Goal: Transaction & Acquisition: Obtain resource

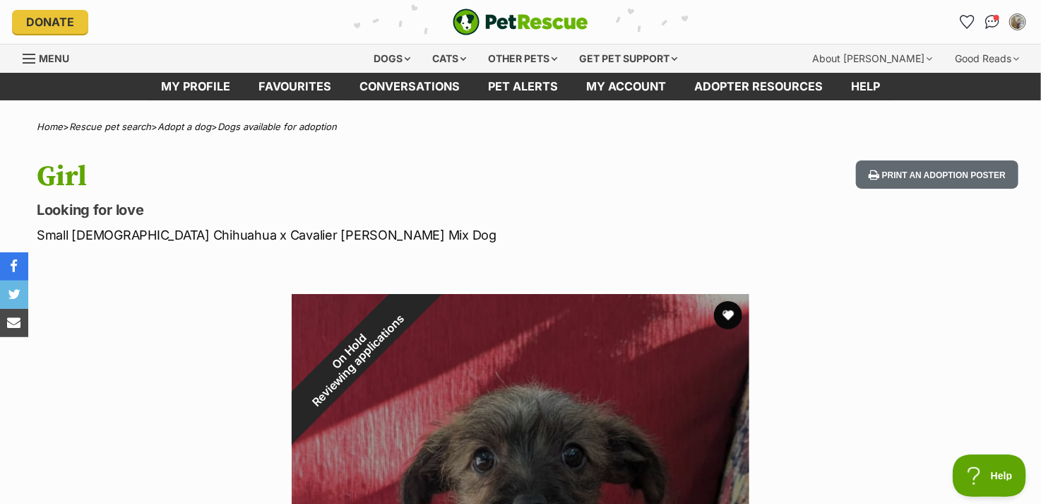
click at [540, 22] on img "PetRescue" at bounding box center [521, 21] width 136 height 27
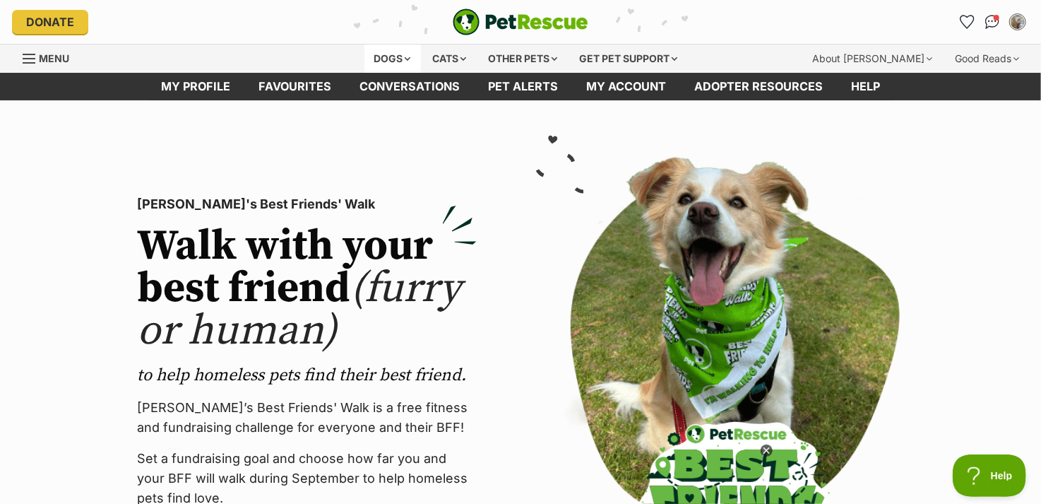
click at [387, 55] on div "Dogs" at bounding box center [393, 59] width 57 height 28
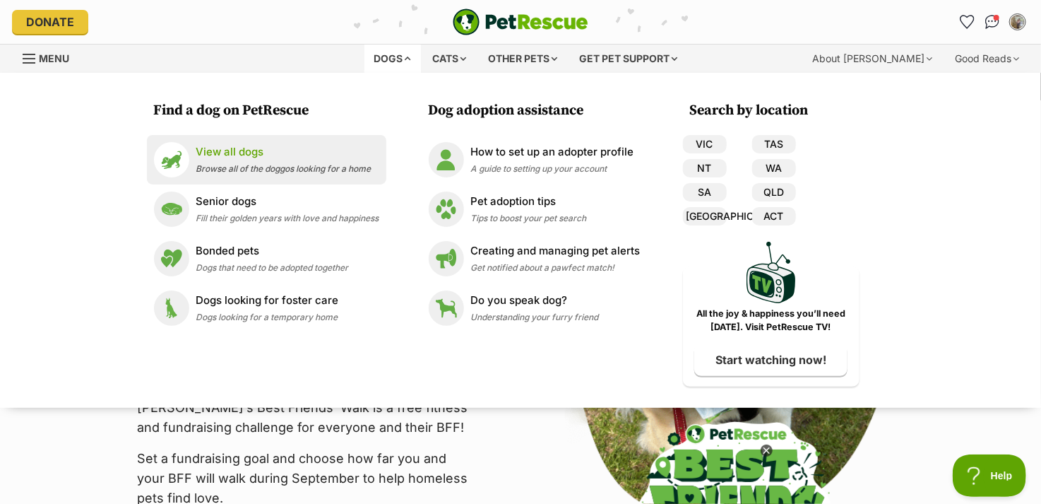
click at [220, 158] on ul "View all dogs Browse all of the doggos looking for a home Senior dogs Fill thei…" at bounding box center [266, 234] width 239 height 198
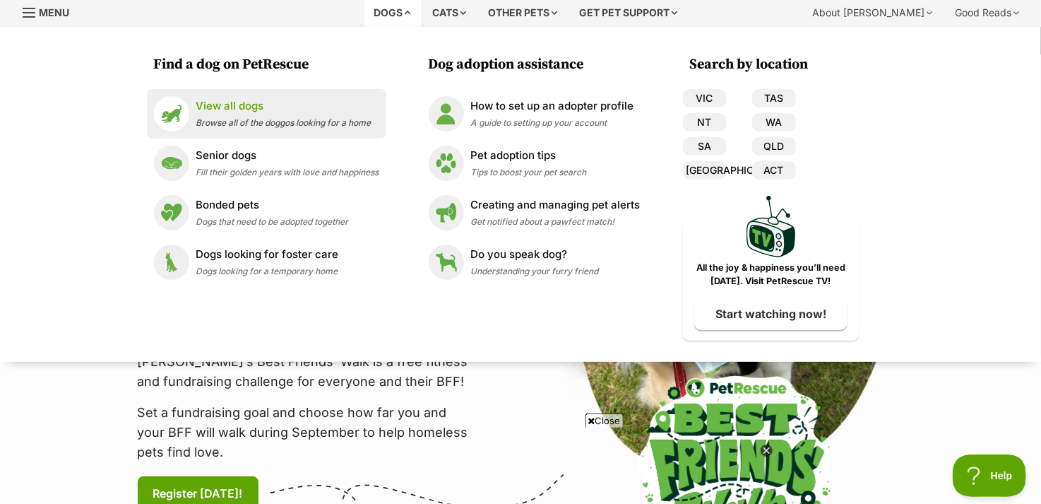
scroll to position [71, 0]
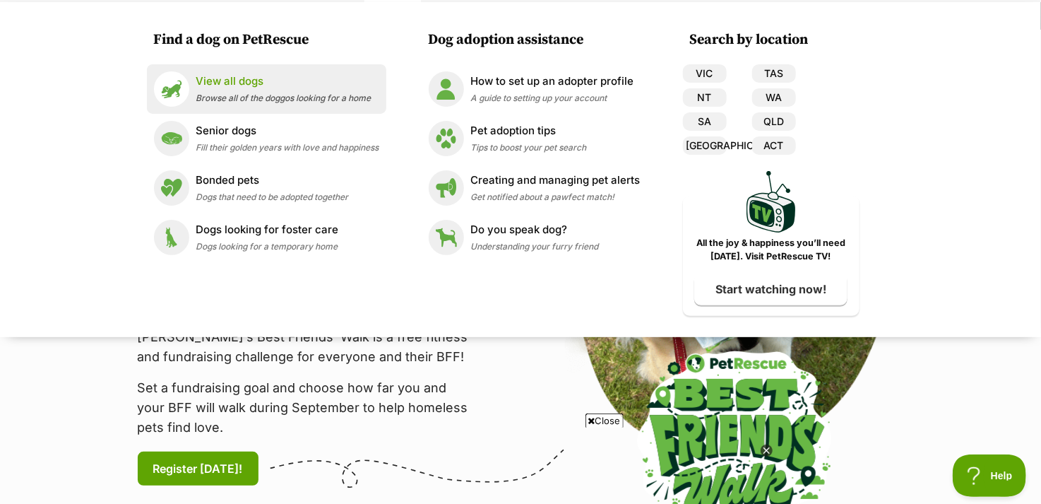
click at [238, 94] on span "Browse all of the doggos looking for a home" at bounding box center [283, 98] width 175 height 11
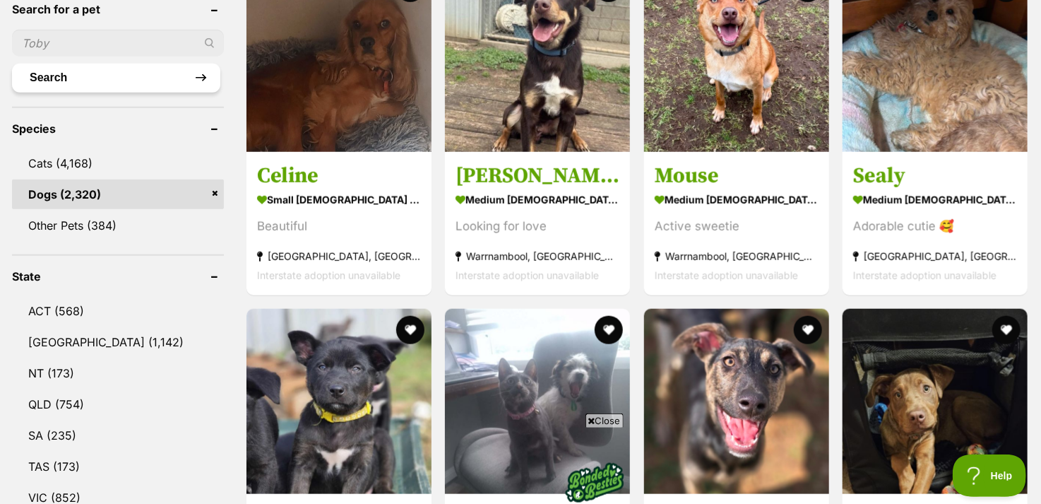
click at [73, 67] on button "Search" at bounding box center [116, 78] width 208 height 28
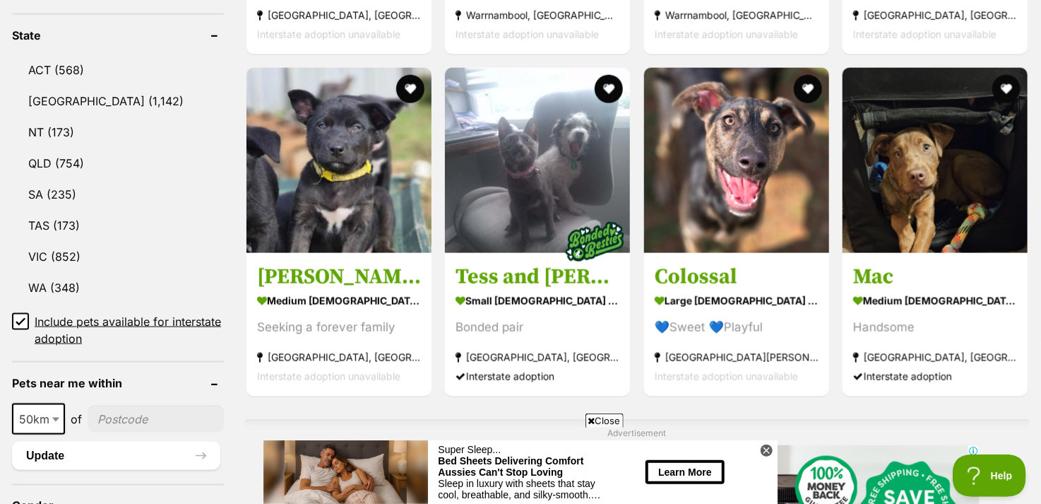
scroll to position [918, 0]
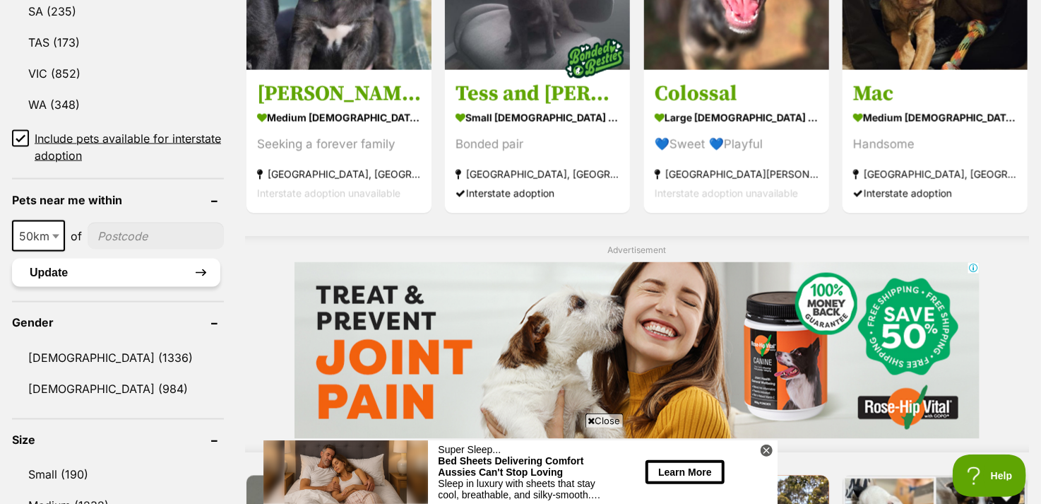
click at [75, 268] on button "Update" at bounding box center [116, 273] width 208 height 28
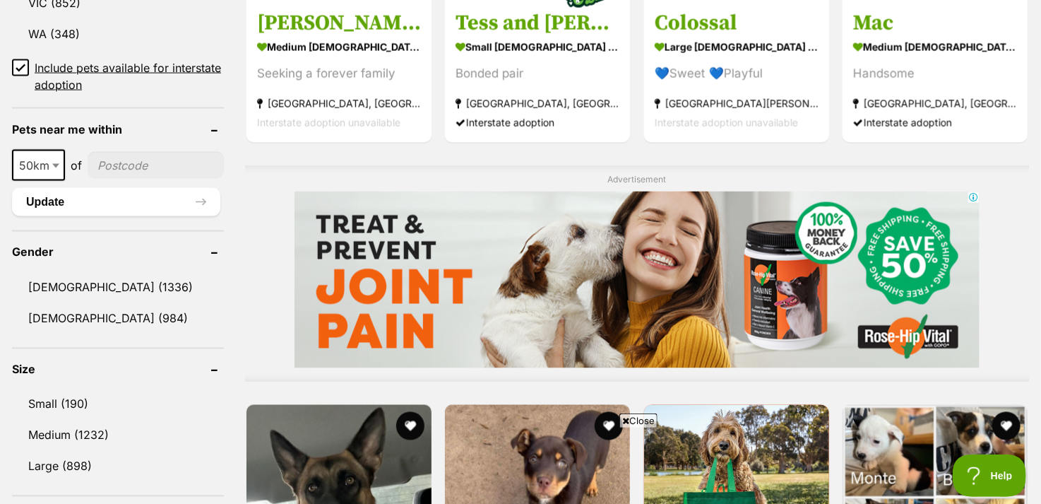
click at [122, 155] on input"] "postcode" at bounding box center [156, 165] width 136 height 27
click at [42, 163] on span "50km" at bounding box center [38, 165] width 50 height 20
select select "250"
click at [132, 160] on input"] "postcode" at bounding box center [159, 165] width 129 height 27
type input"] "2478"
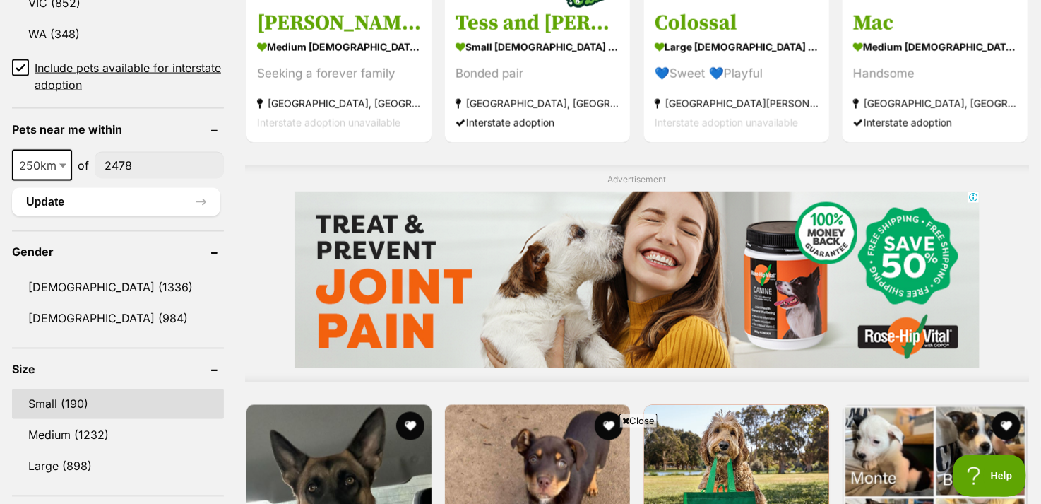
click at [49, 398] on link "Small (190)" at bounding box center [118, 404] width 212 height 30
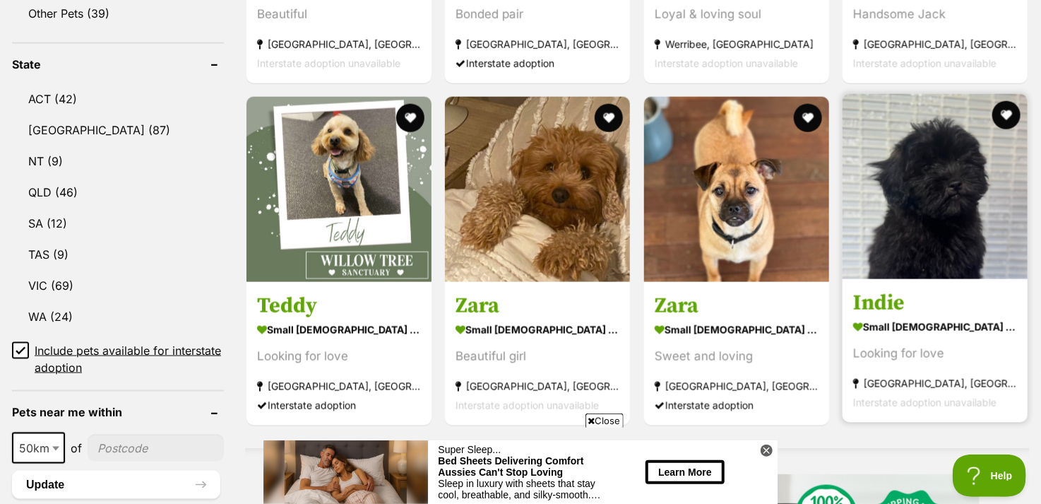
click at [952, 216] on img at bounding box center [935, 186] width 185 height 185
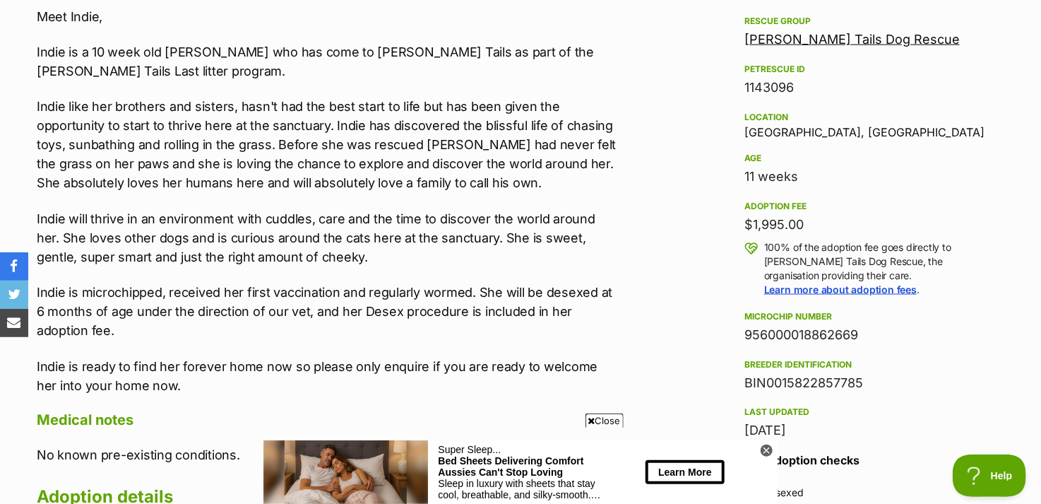
scroll to position [918, 0]
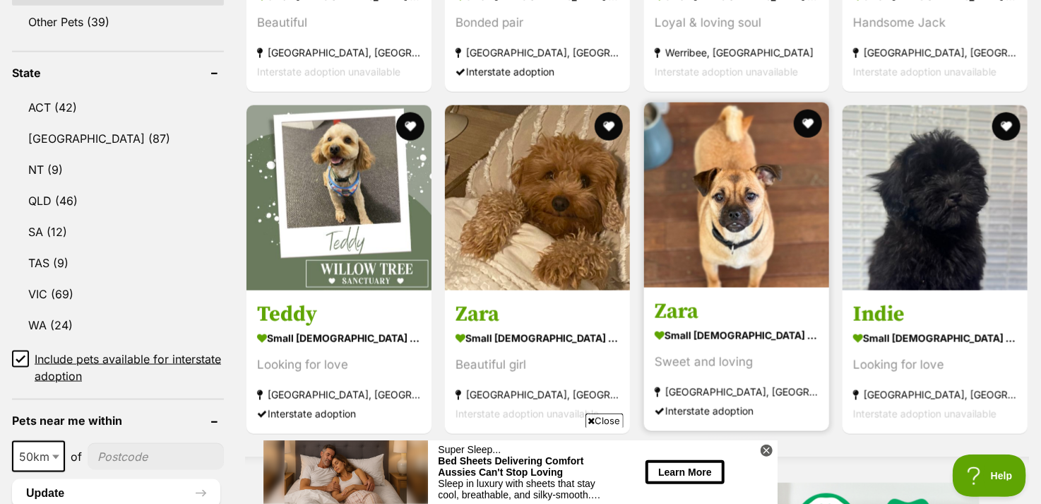
click at [750, 228] on img at bounding box center [736, 194] width 185 height 185
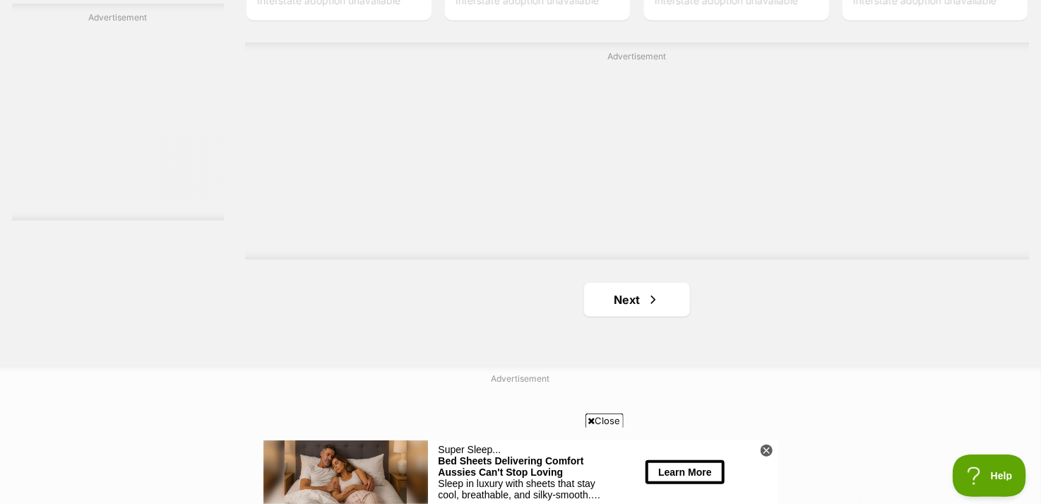
scroll to position [2535, 0]
click at [624, 301] on link "Next" at bounding box center [637, 297] width 106 height 34
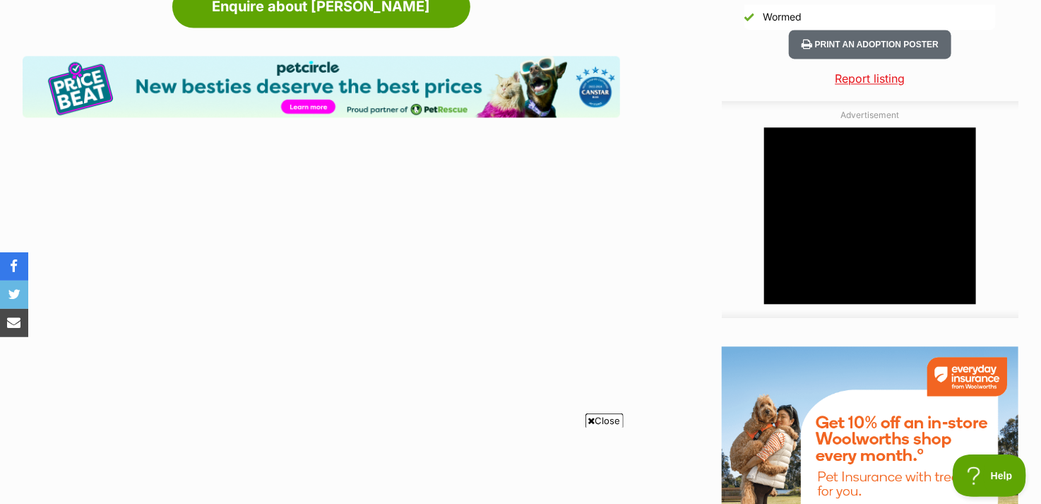
scroll to position [1130, 0]
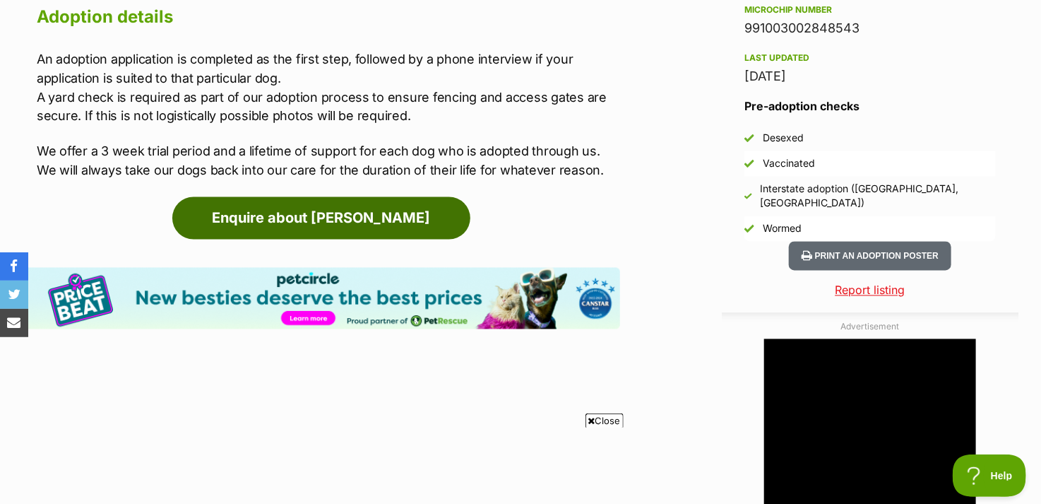
click at [336, 202] on link "Enquire about [PERSON_NAME]" at bounding box center [321, 218] width 298 height 42
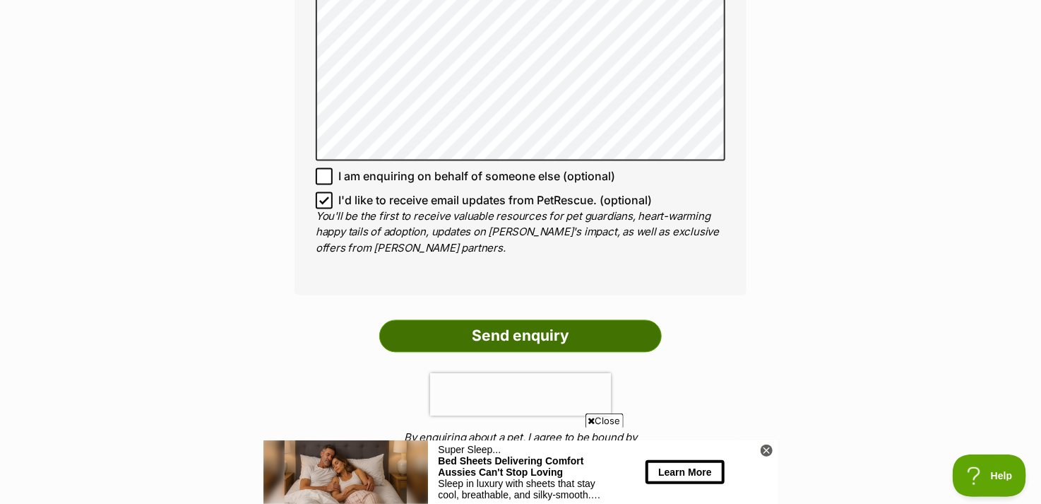
click at [526, 320] on input "Send enquiry" at bounding box center [520, 336] width 283 height 32
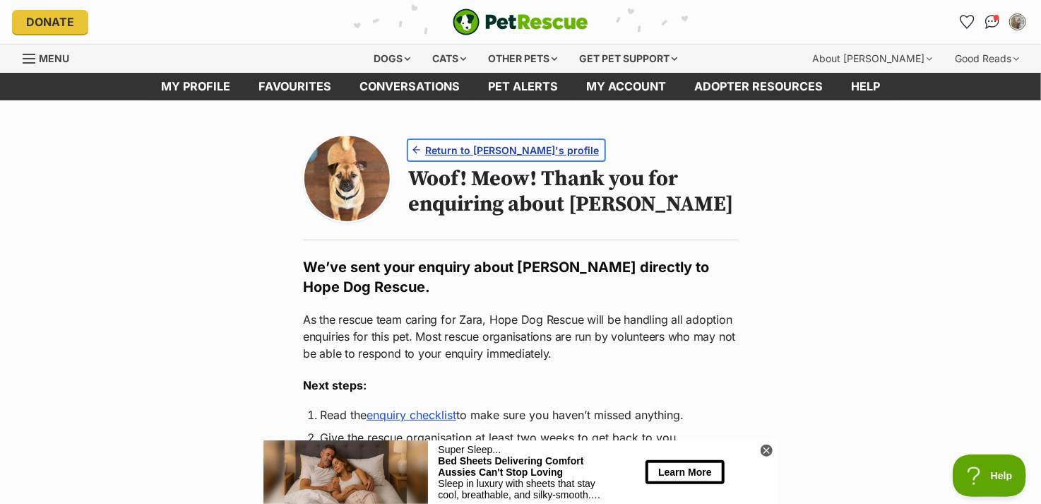
click at [458, 148] on span "Return to Zara's profile" at bounding box center [512, 150] width 174 height 15
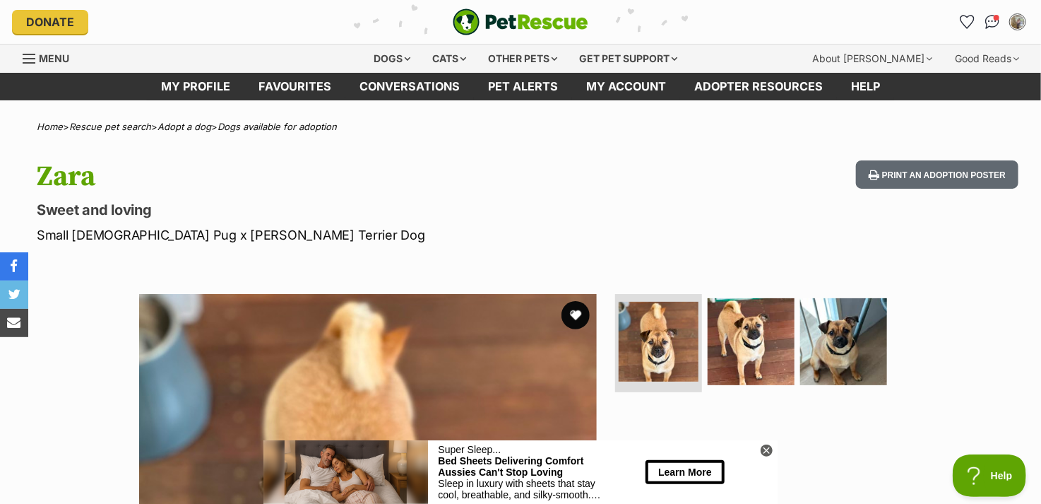
click at [95, 310] on div "Available 1 of 3 images 1 of 3 images 1 of 3 images Next Prev 1 2 3" at bounding box center [520, 512] width 1041 height 479
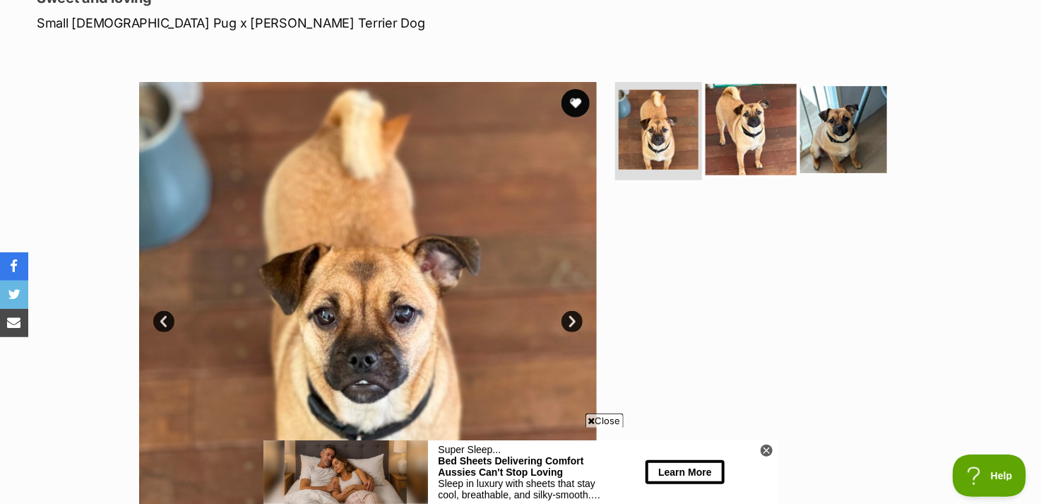
click at [735, 157] on img at bounding box center [751, 128] width 91 height 91
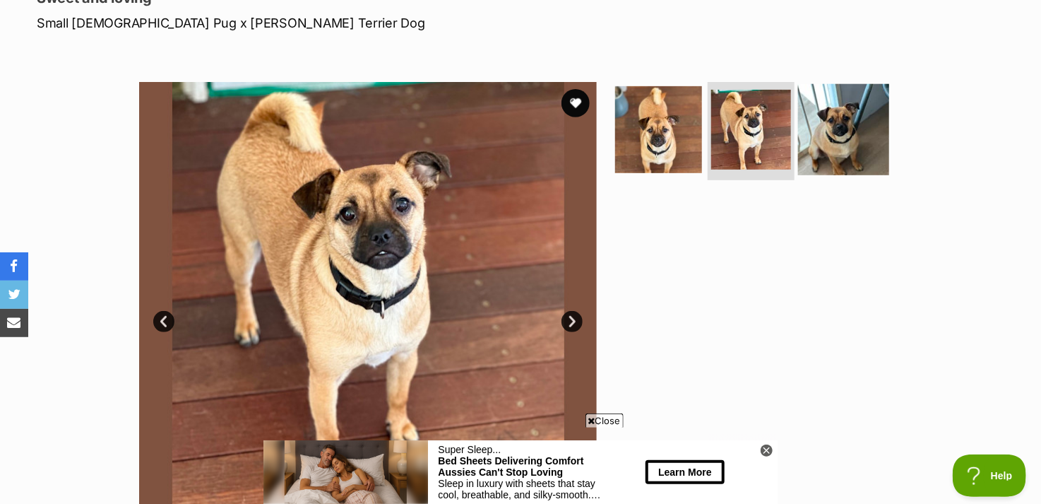
click at [843, 144] on img at bounding box center [843, 128] width 91 height 91
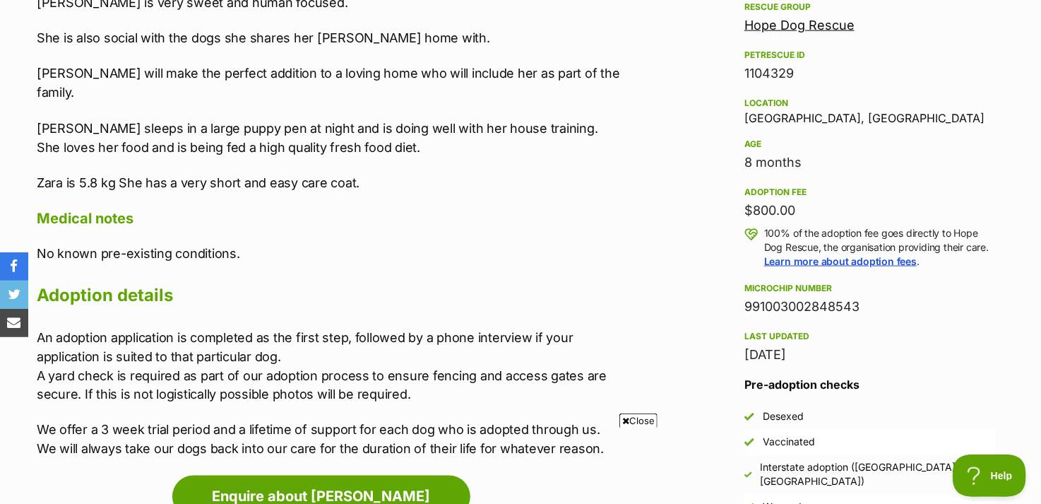
scroll to position [777, 0]
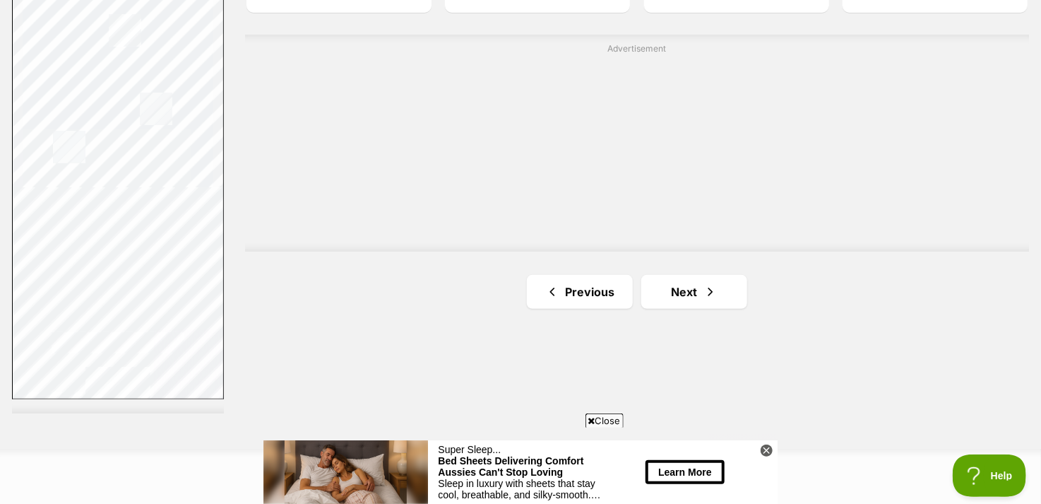
scroll to position [2614, 0]
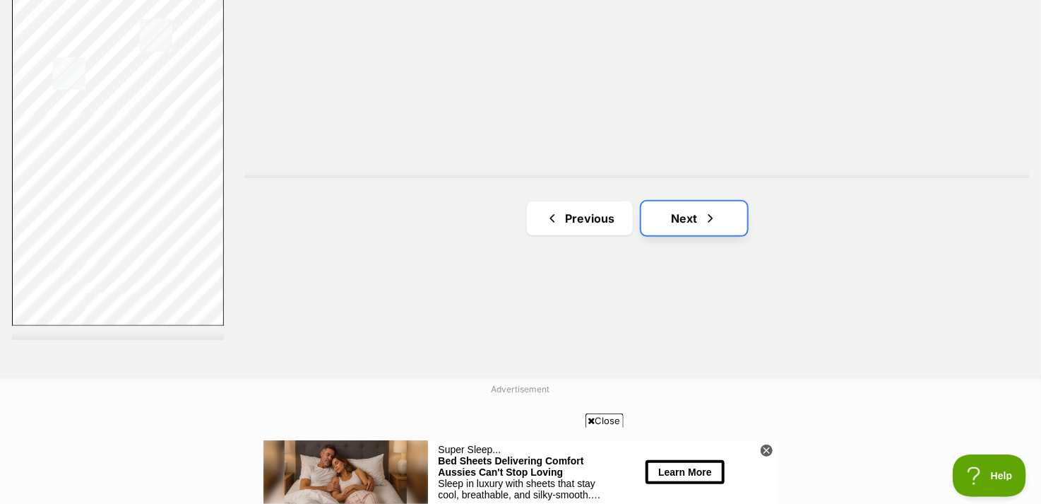
click at [702, 218] on link "Next" at bounding box center [694, 218] width 106 height 34
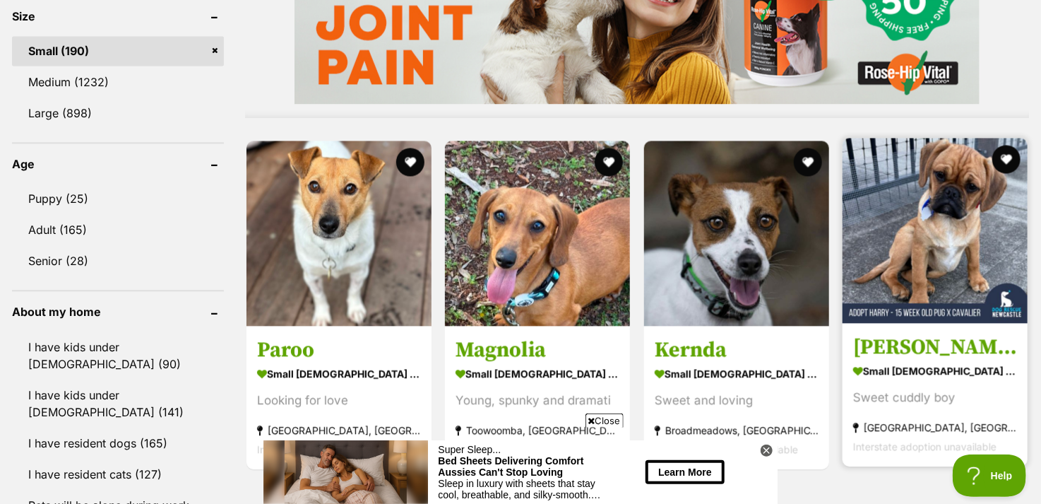
click at [965, 213] on img at bounding box center [935, 230] width 185 height 185
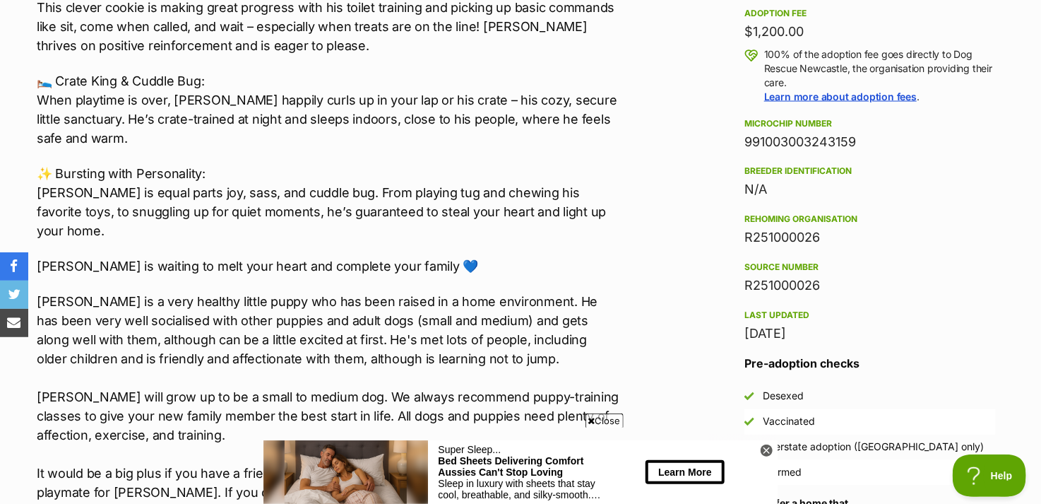
scroll to position [1130, 0]
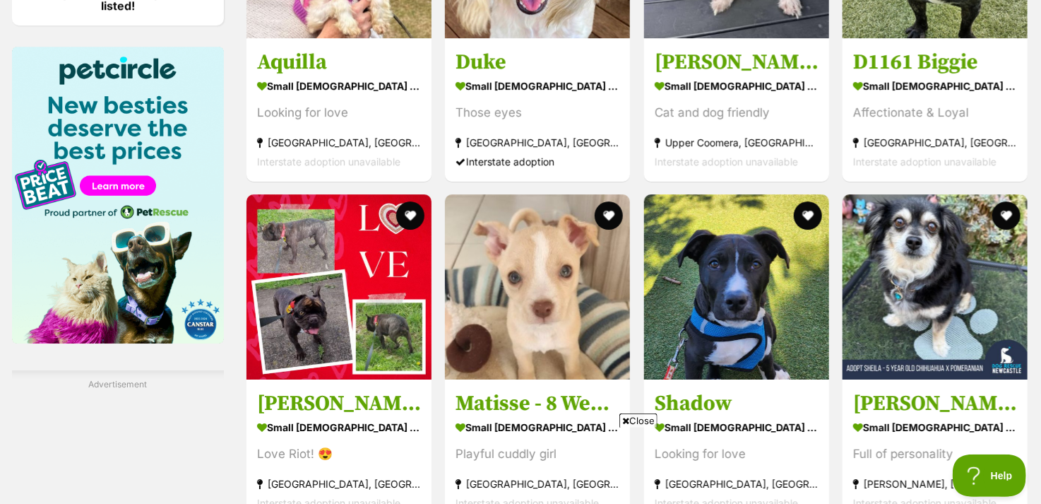
scroll to position [2261, 0]
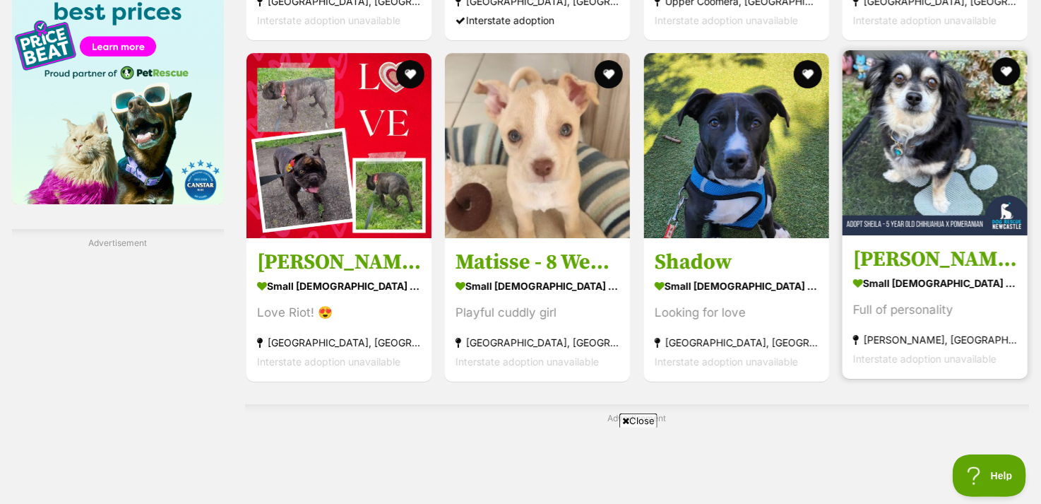
click at [950, 125] on img at bounding box center [935, 142] width 185 height 185
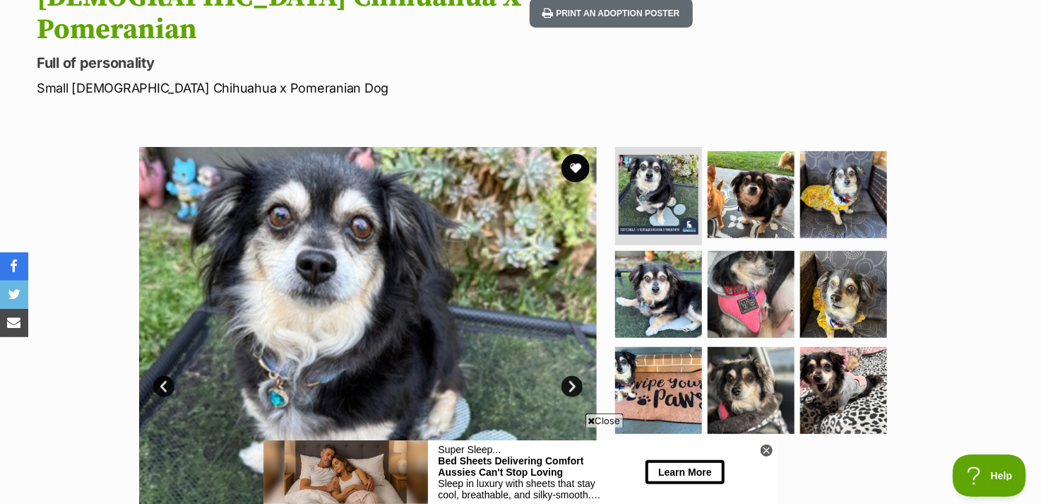
click at [569, 376] on link "Next" at bounding box center [572, 386] width 21 height 21
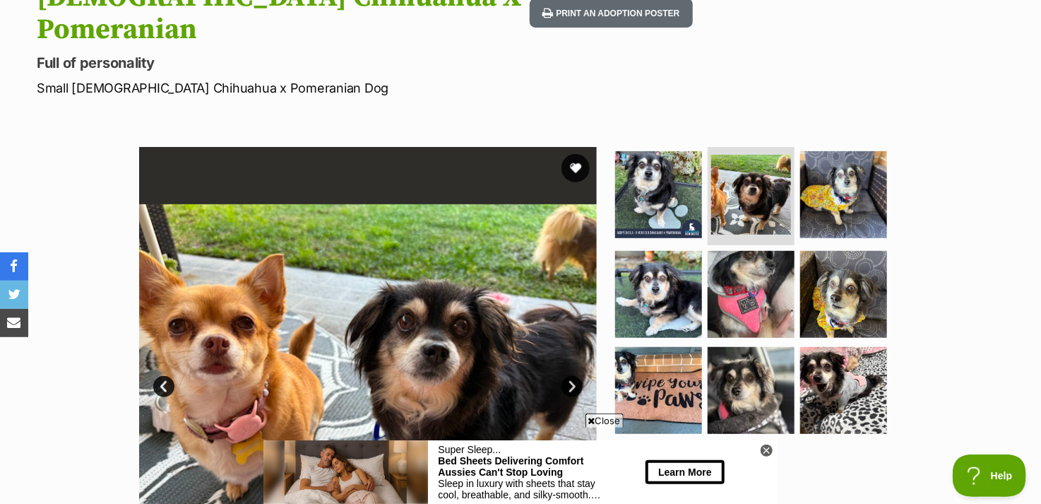
click at [572, 376] on link "Next" at bounding box center [572, 386] width 21 height 21
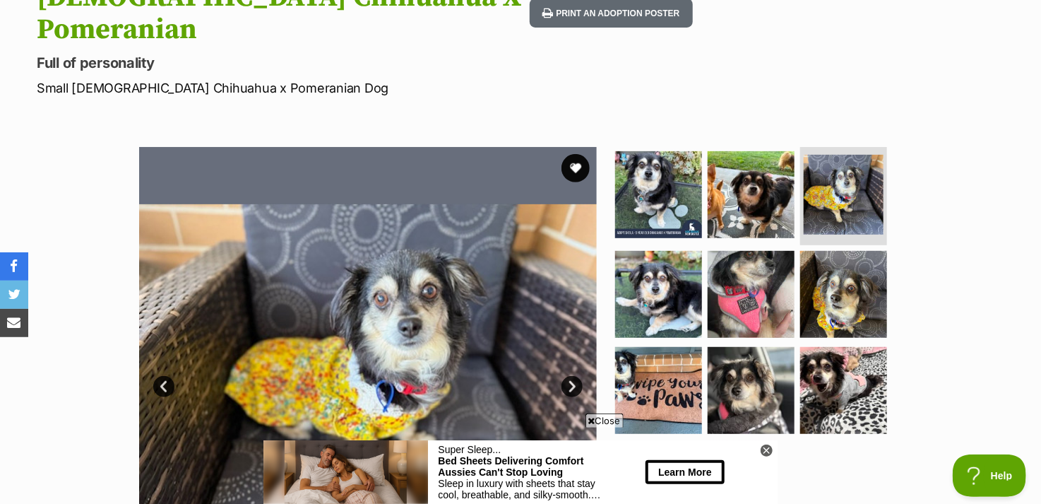
click at [572, 376] on link "Next" at bounding box center [572, 386] width 21 height 21
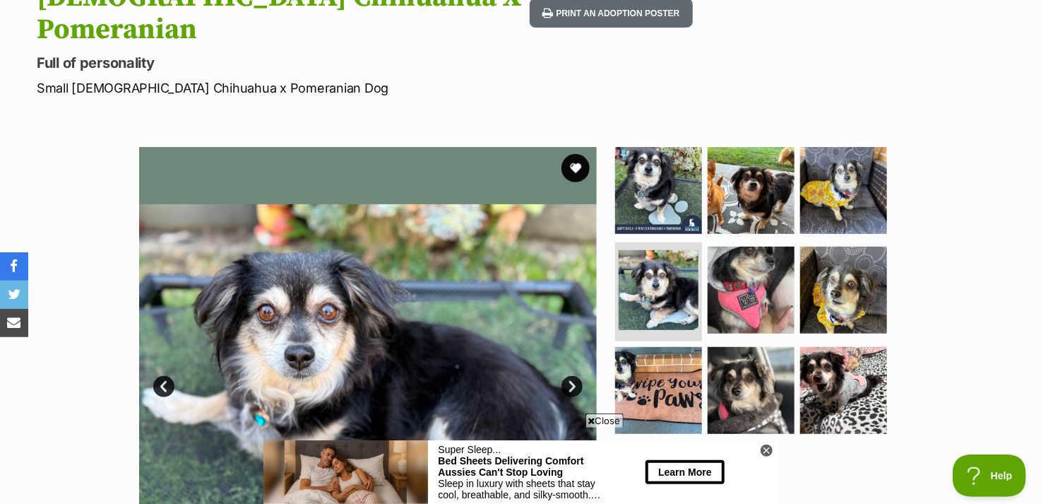
click at [572, 376] on link "Next" at bounding box center [572, 386] width 21 height 21
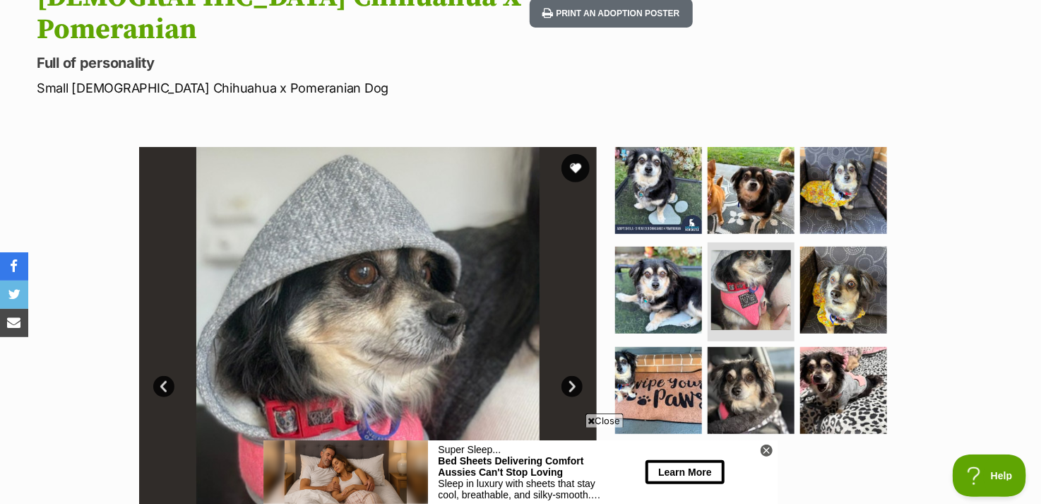
click at [572, 376] on link "Next" at bounding box center [572, 386] width 21 height 21
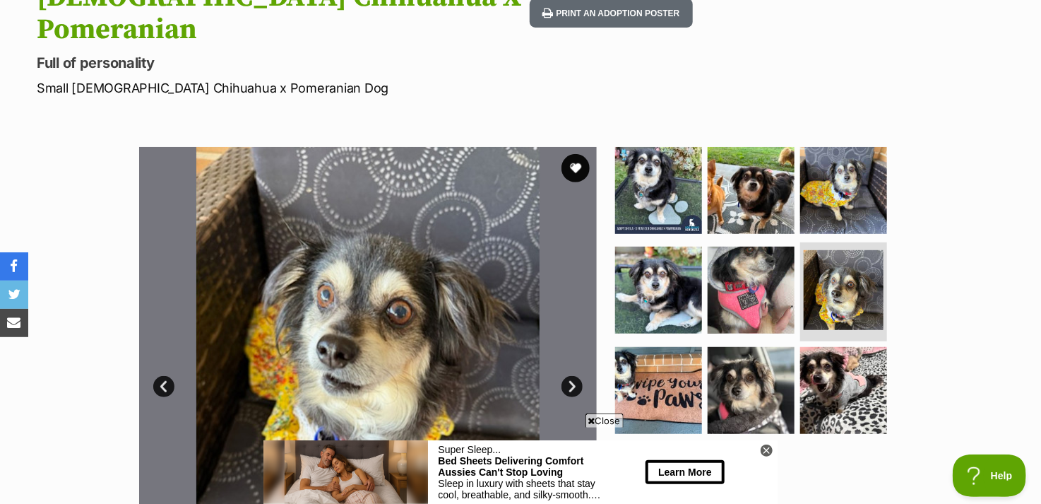
click at [572, 376] on link "Next" at bounding box center [572, 386] width 21 height 21
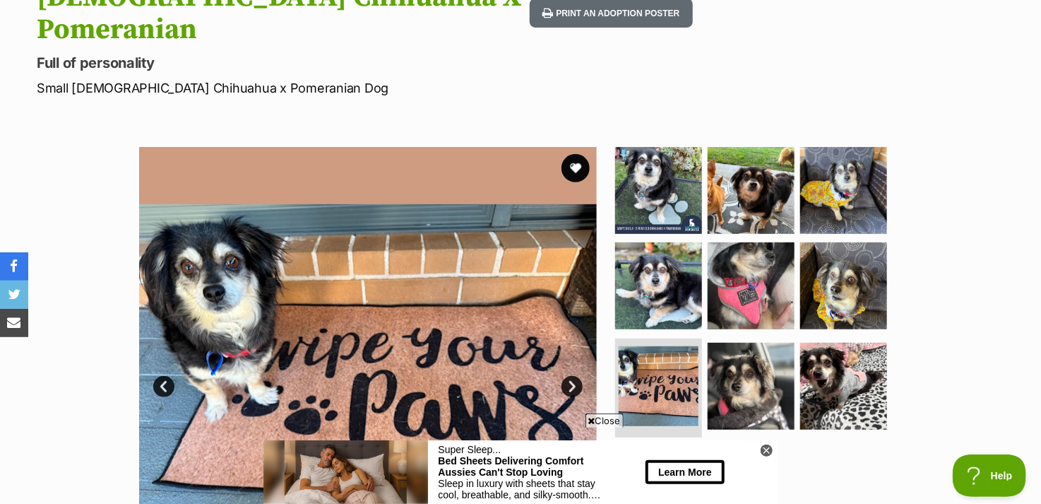
click at [572, 376] on link "Next" at bounding box center [572, 386] width 21 height 21
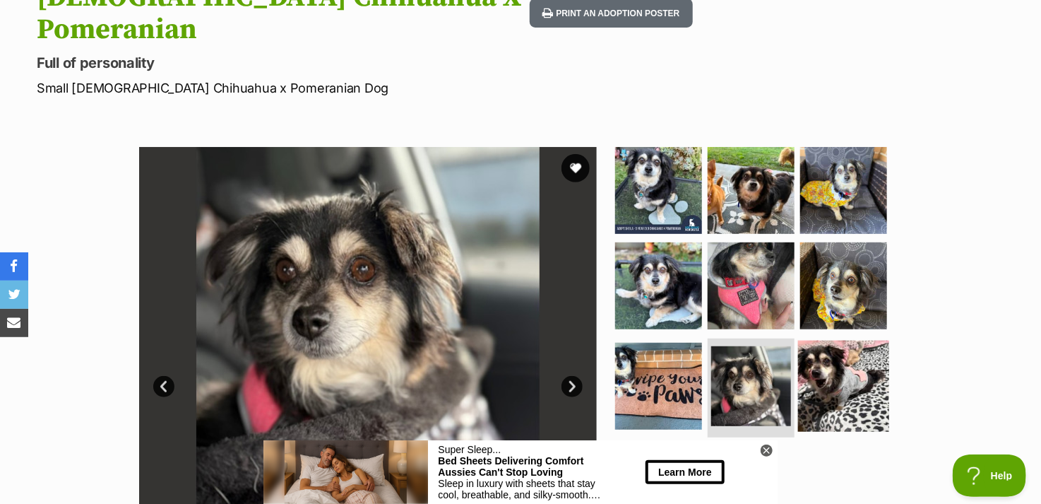
click at [834, 357] on img at bounding box center [843, 386] width 91 height 91
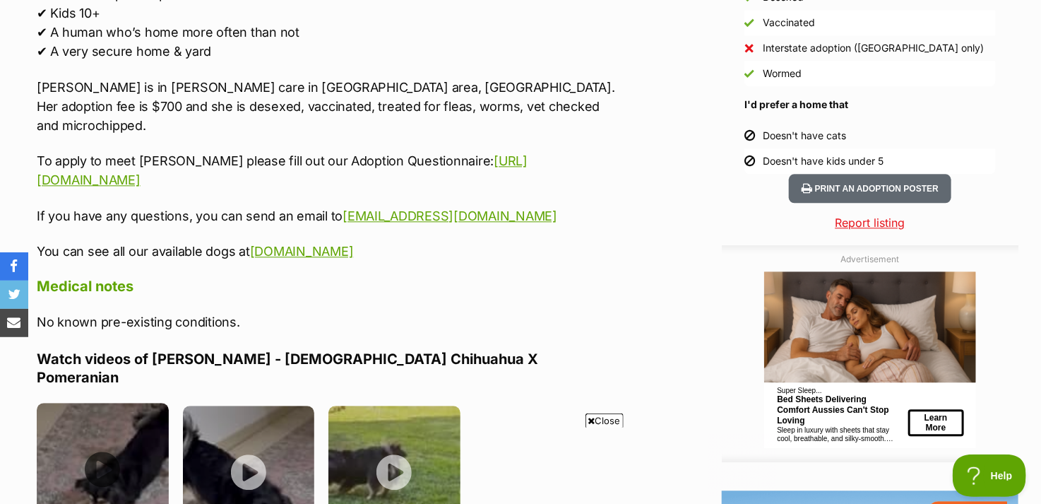
click at [97, 403] on img at bounding box center [103, 469] width 132 height 132
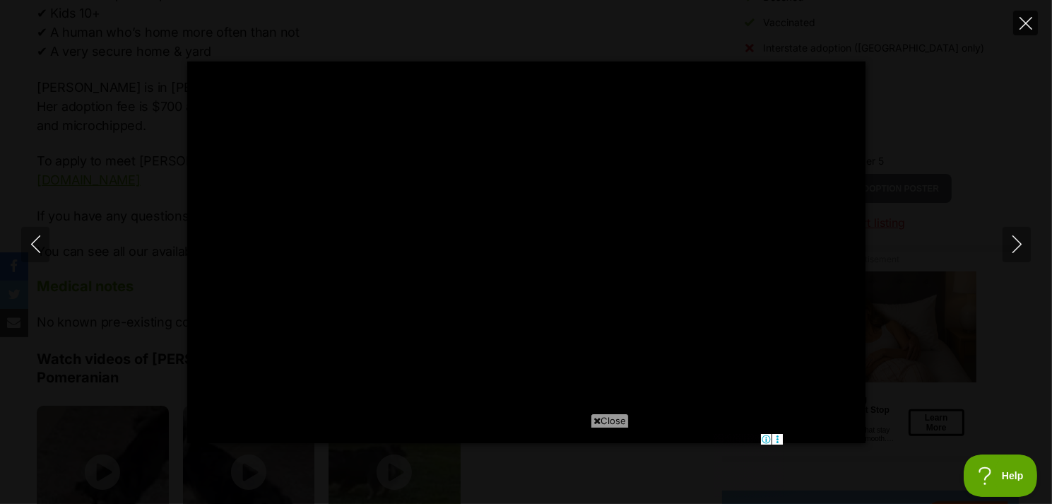
click at [1031, 22] on icon "Close" at bounding box center [1025, 23] width 13 height 13
type input "75.68"
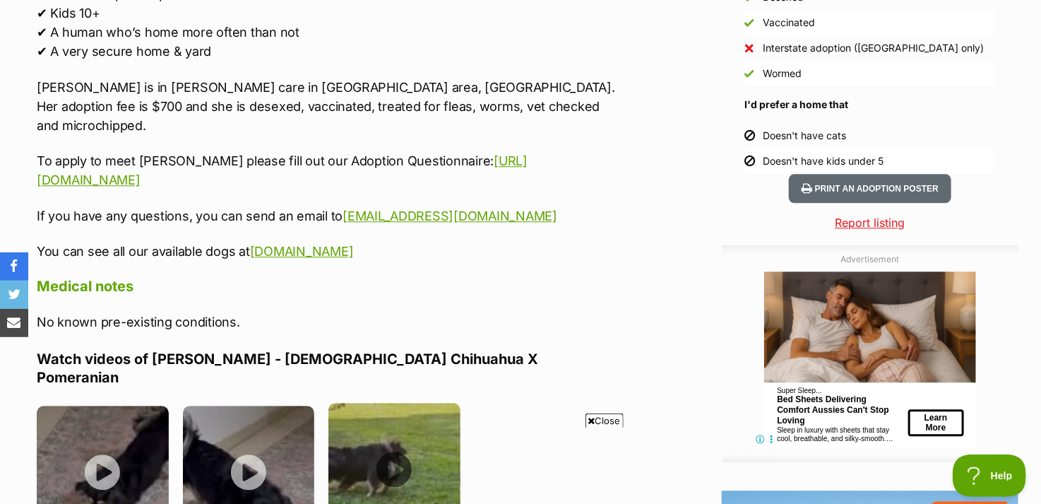
click at [404, 403] on img at bounding box center [395, 469] width 132 height 132
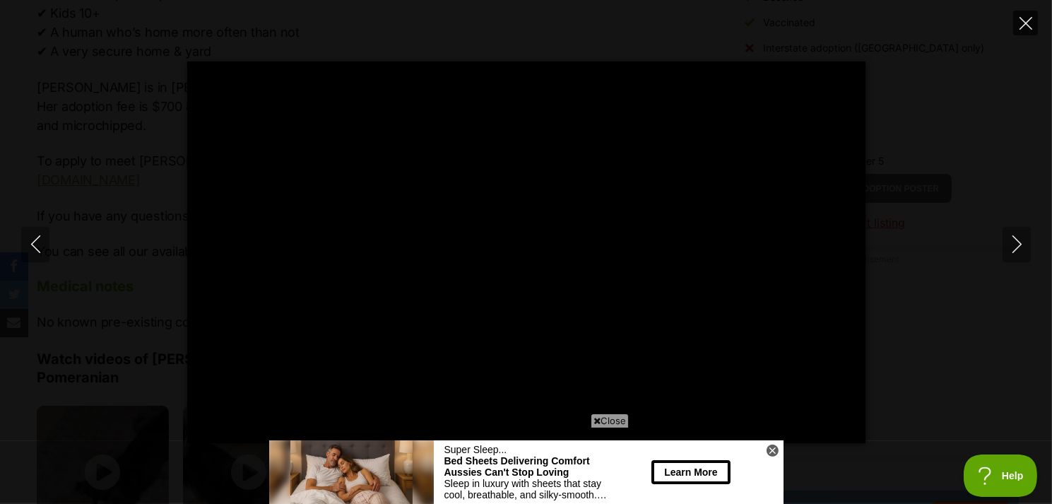
click at [1032, 21] on button "Close" at bounding box center [1025, 23] width 25 height 25
type input "53.6"
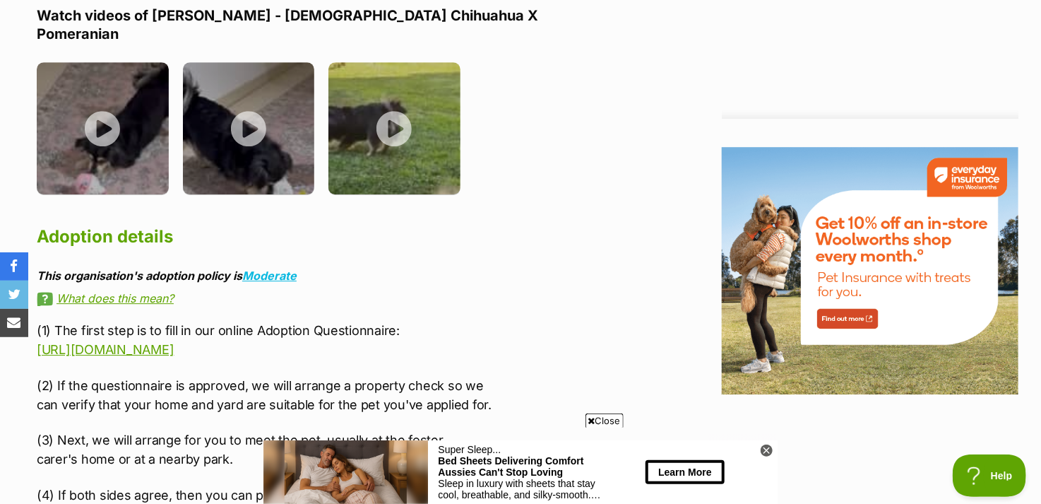
scroll to position [1978, 0]
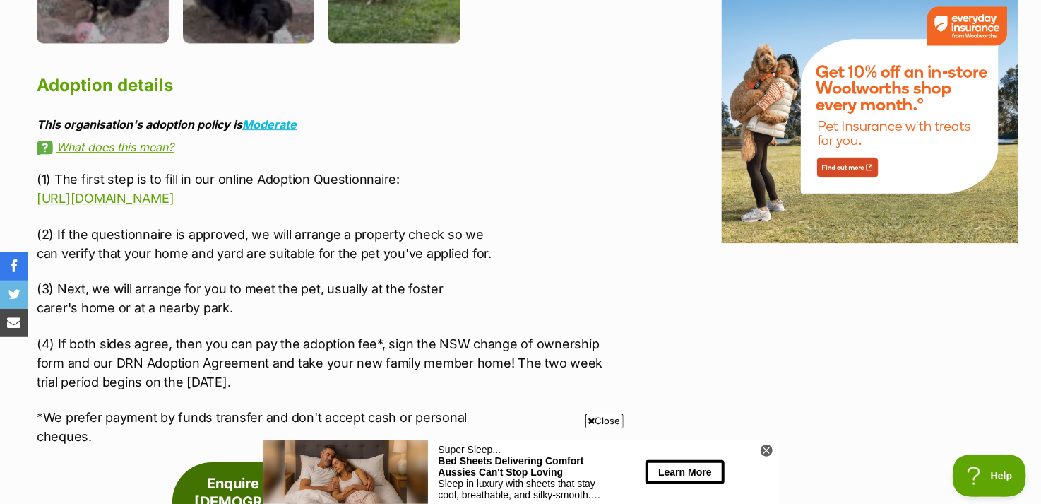
click at [338, 462] on link "Enquire about Sheila - 5 Year Old Chihuahua X Pomeranian" at bounding box center [321, 501] width 298 height 79
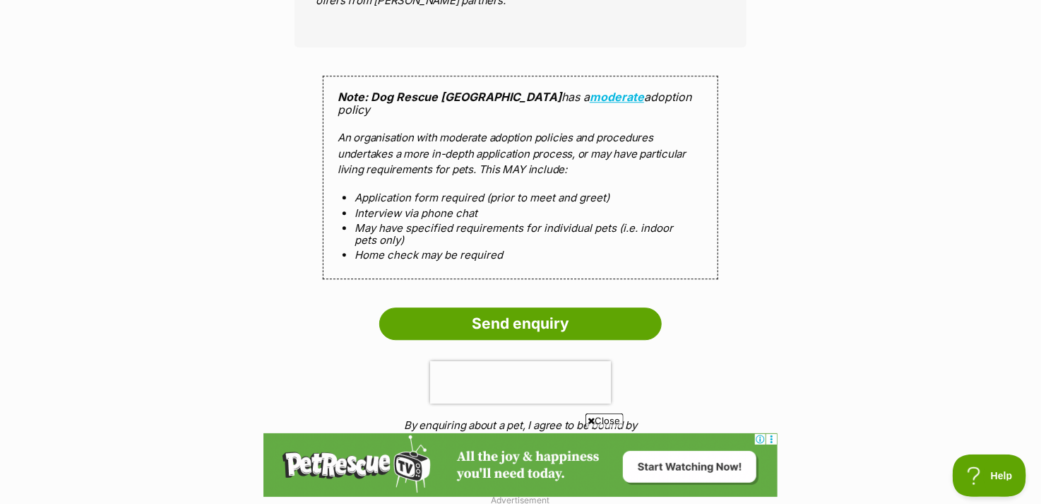
scroll to position [1625, 0]
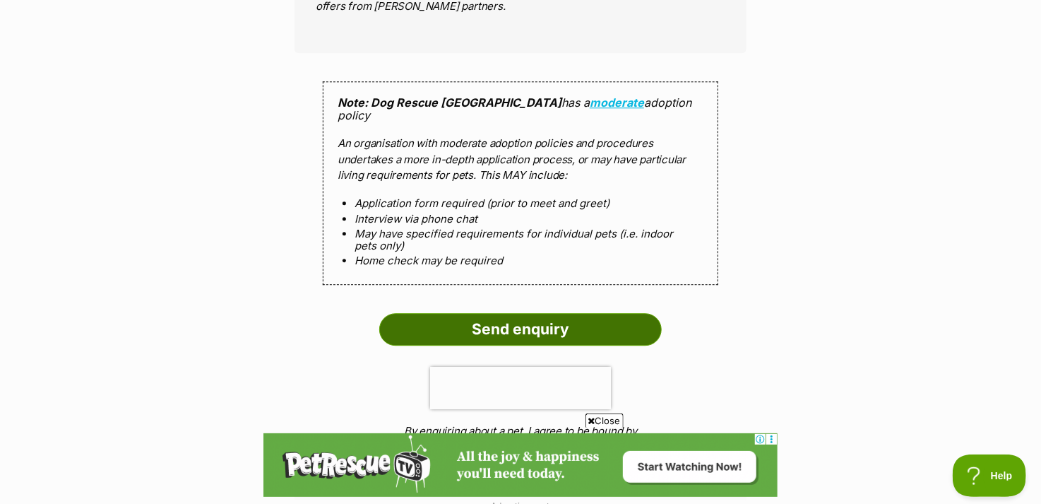
click at [442, 313] on input "Send enquiry" at bounding box center [520, 329] width 283 height 32
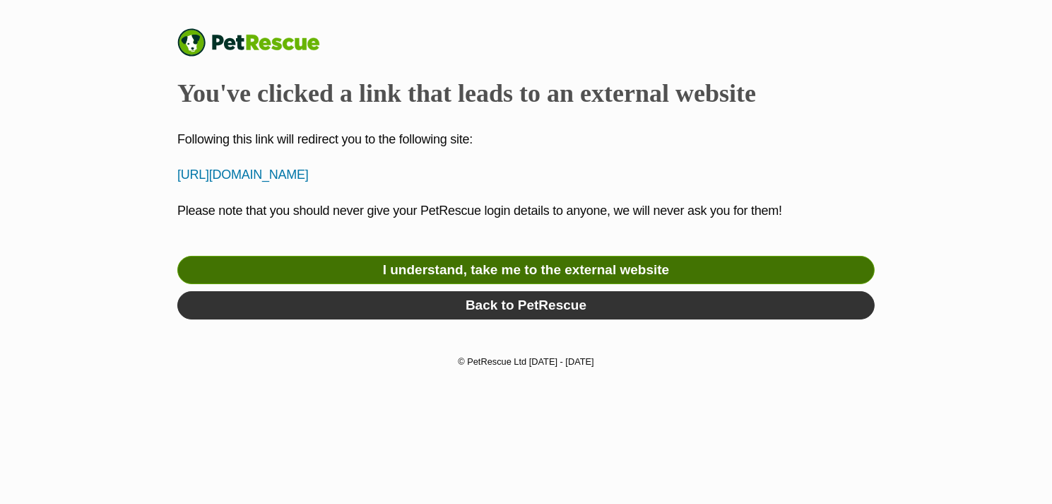
click at [495, 276] on link "I understand, take me to the external website" at bounding box center [525, 270] width 697 height 28
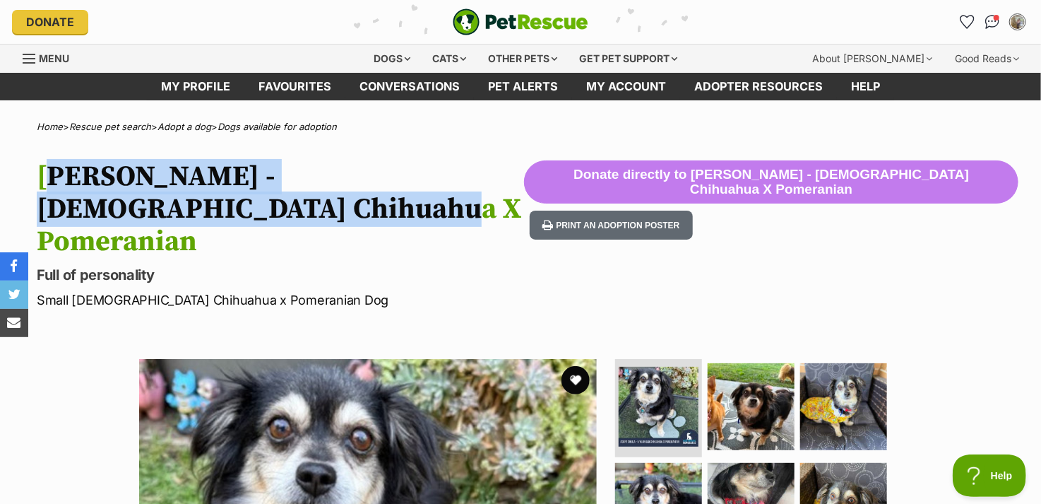
drag, startPoint x: 39, startPoint y: 174, endPoint x: 208, endPoint y: 205, distance: 171.7
click at [208, 205] on h1 "[PERSON_NAME] - [DEMOGRAPHIC_DATA] Chihuahua X Pomeranian" at bounding box center [280, 208] width 487 height 97
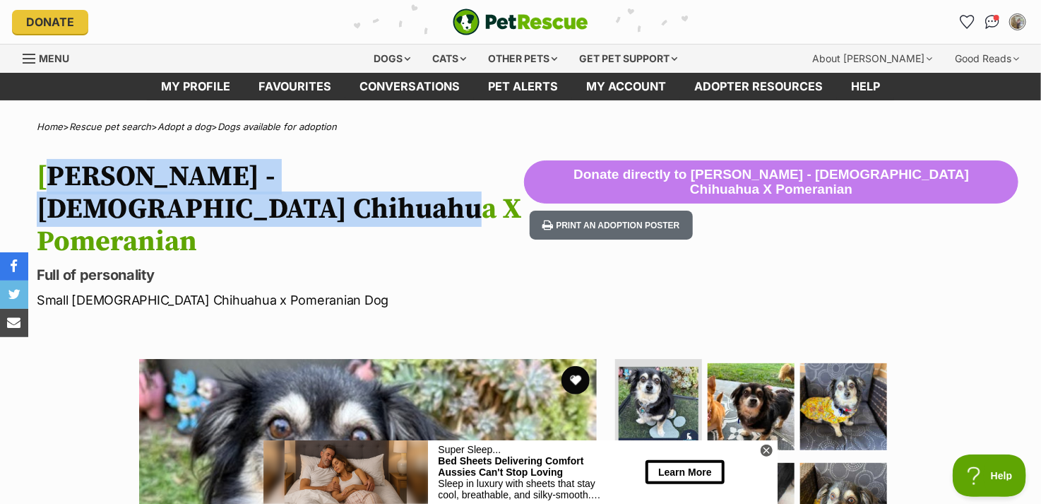
copy h1 "[PERSON_NAME] - [DEMOGRAPHIC_DATA] Chihuahua X Pomeranian"
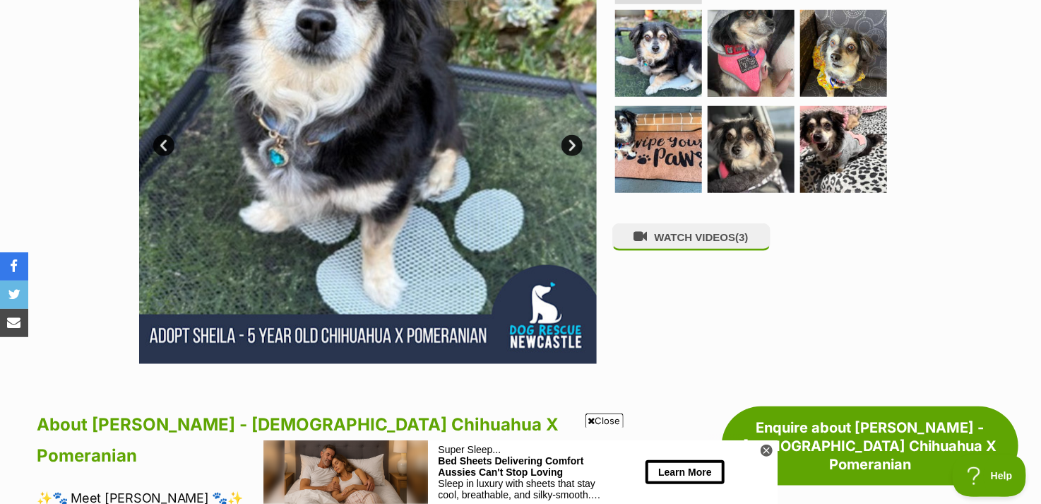
scroll to position [353, 0]
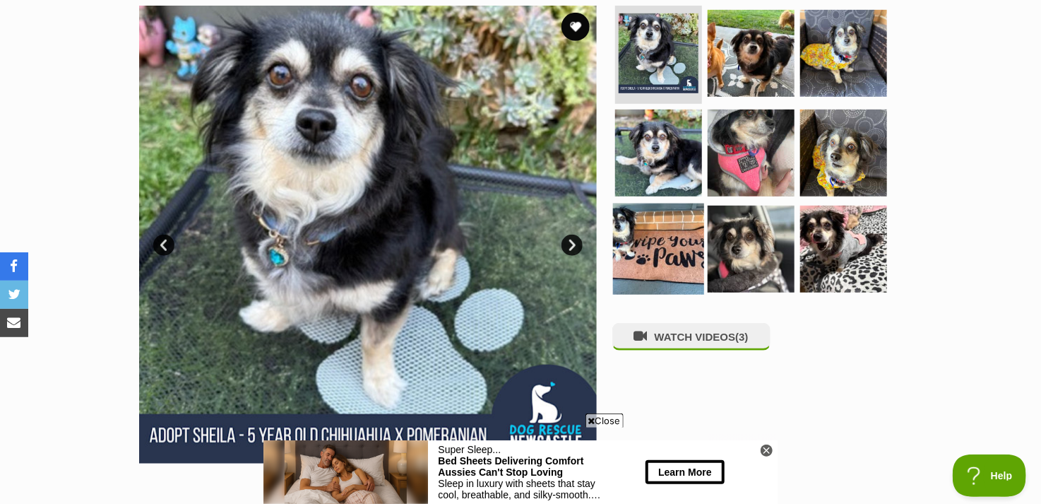
click at [660, 210] on img at bounding box center [658, 248] width 91 height 91
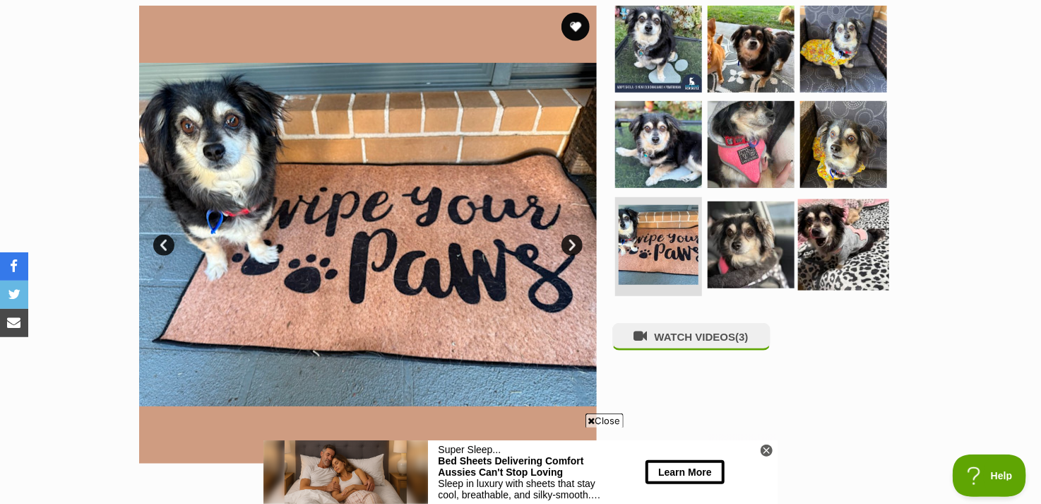
click at [835, 225] on img at bounding box center [843, 244] width 91 height 91
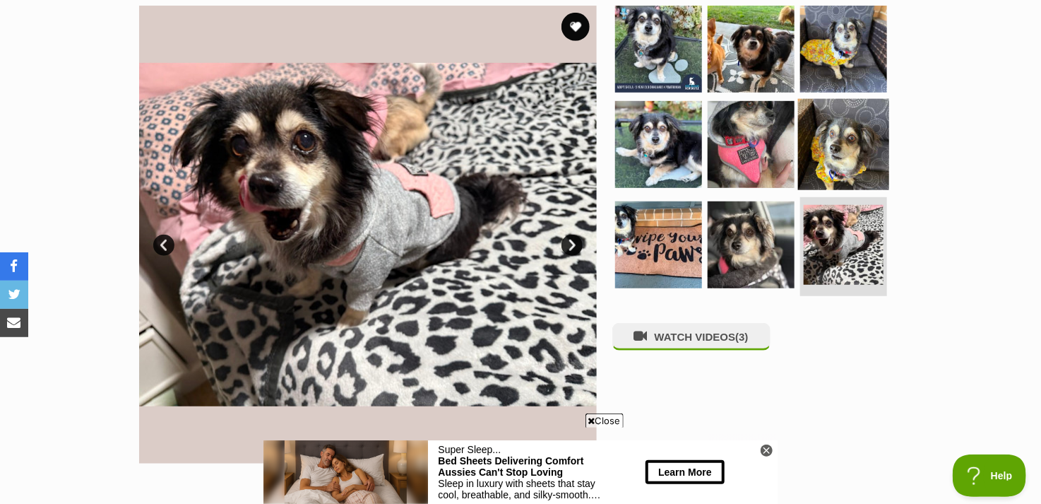
click at [842, 120] on img at bounding box center [843, 144] width 91 height 91
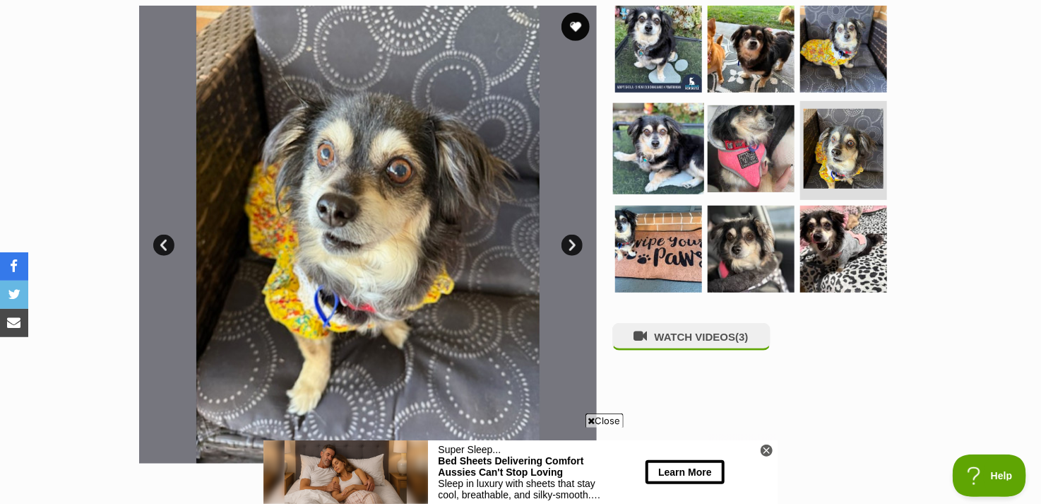
click at [655, 128] on img at bounding box center [658, 148] width 91 height 91
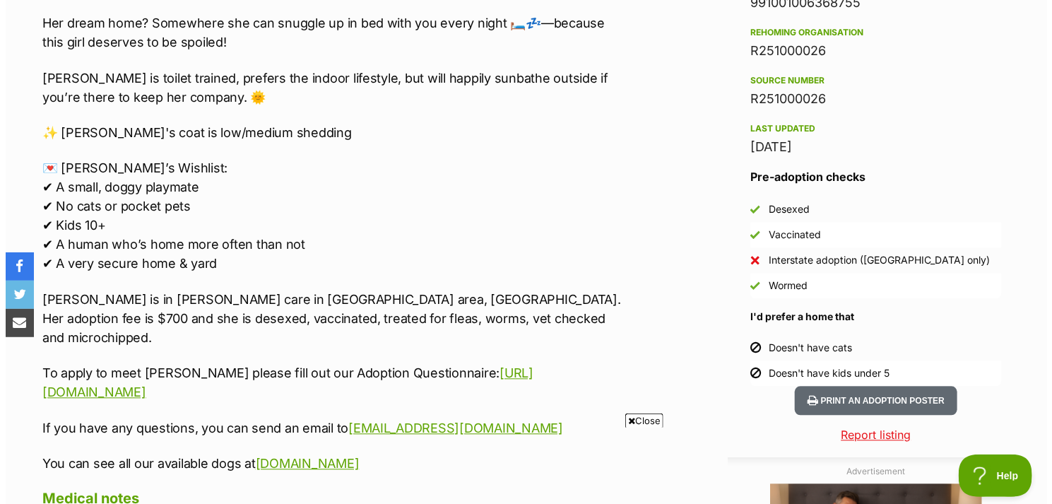
scroll to position [1696, 0]
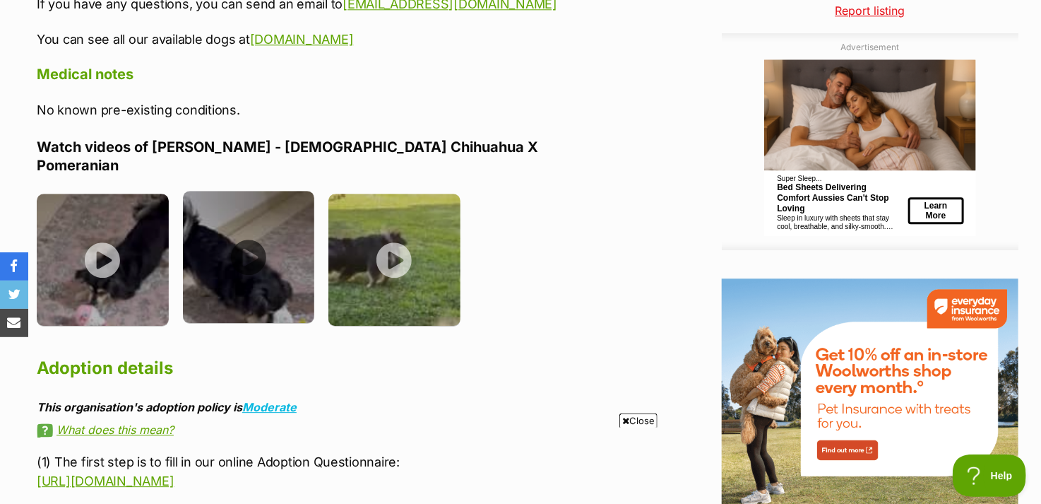
click at [258, 191] on img at bounding box center [249, 257] width 132 height 132
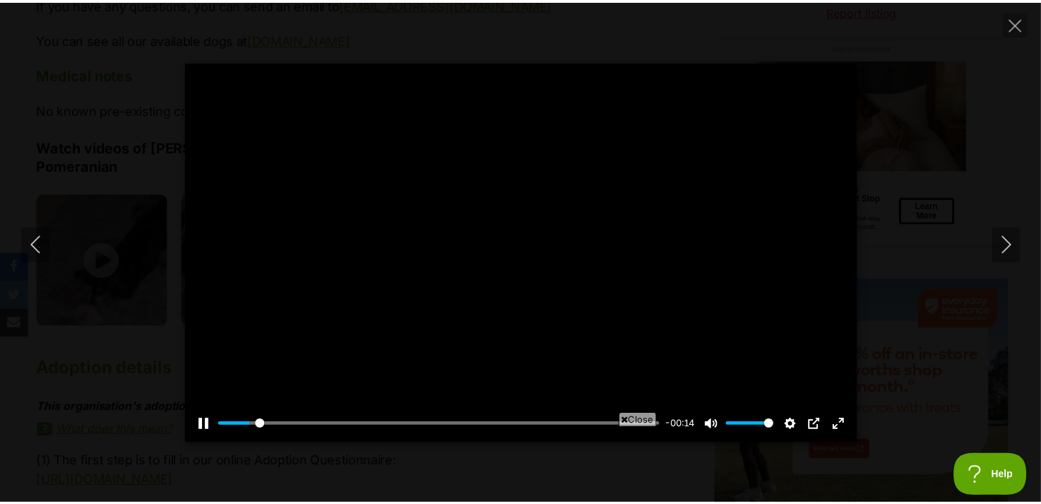
scroll to position [0, 0]
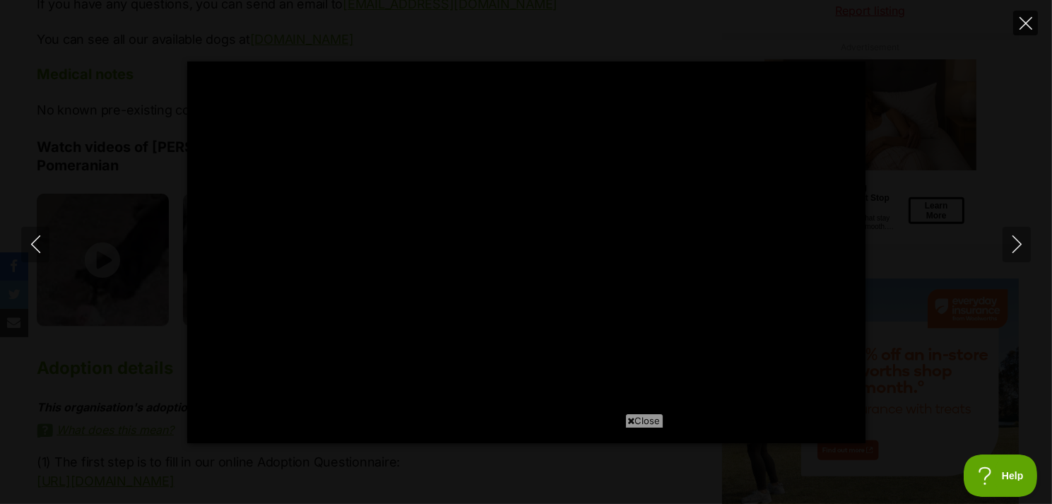
click at [1028, 13] on button "Close" at bounding box center [1025, 23] width 25 height 25
type input "51.77"
